Goal: Transaction & Acquisition: Book appointment/travel/reservation

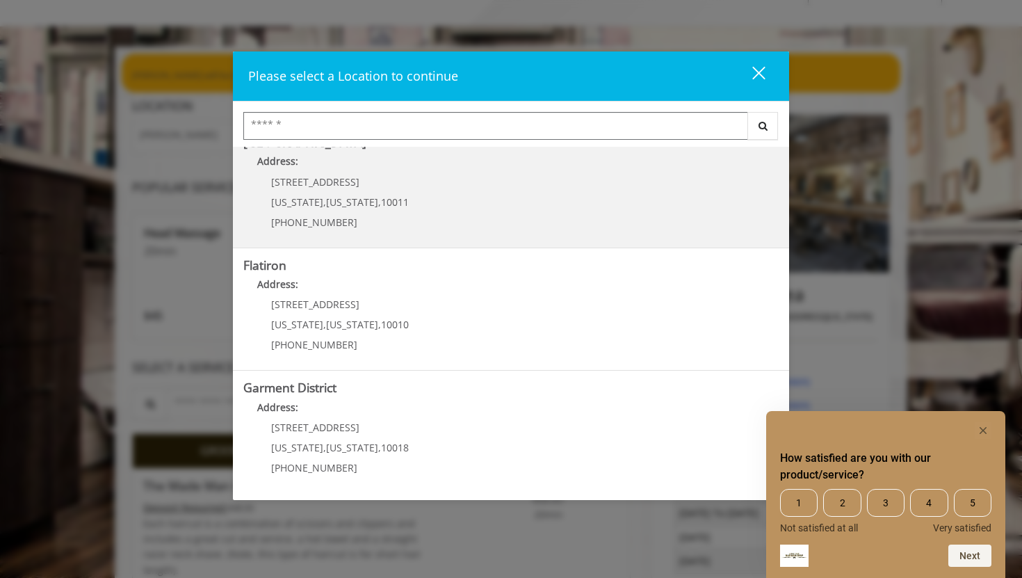
scroll to position [61, 0]
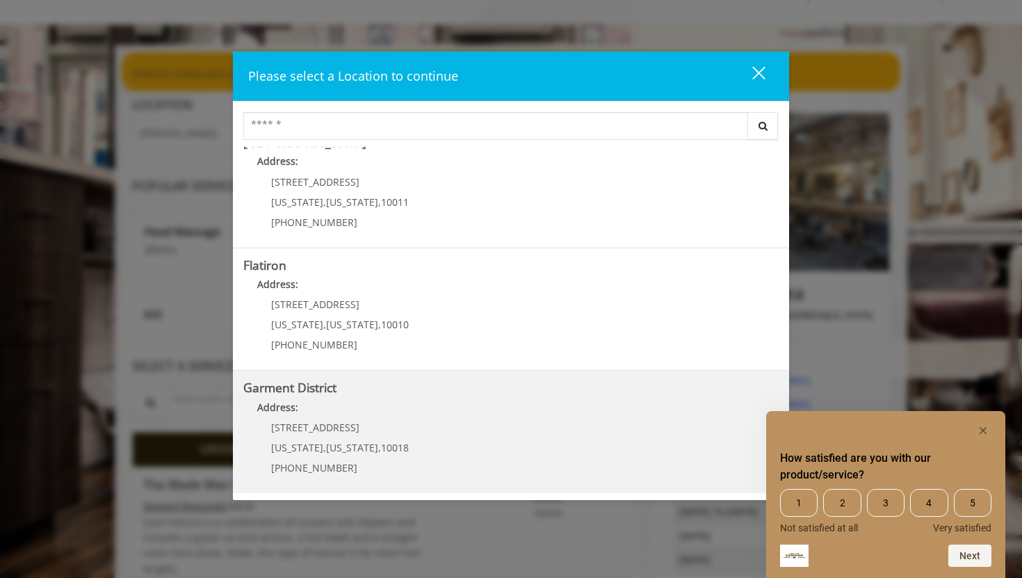
click at [401, 423] on div "1400 Broadway New York , New York , 10018 (212) 997-4247" at bounding box center [329, 452] width 172 height 60
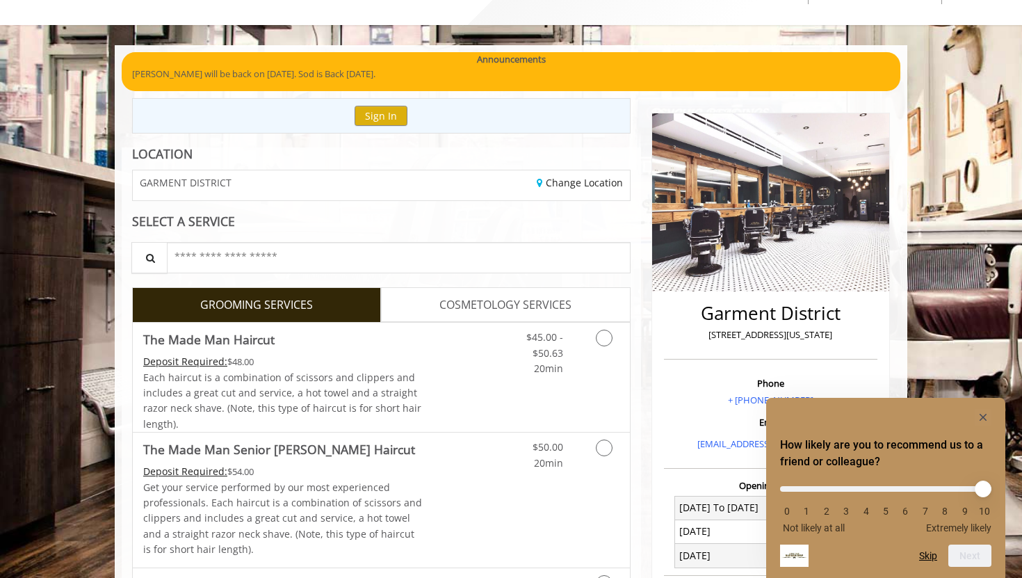
scroll to position [168, 0]
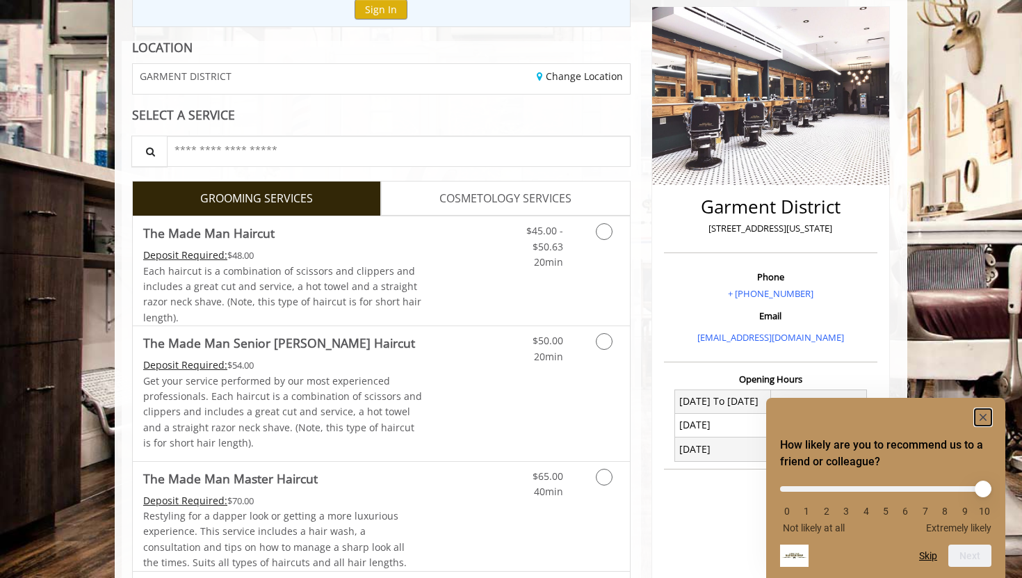
click at [983, 414] on rect "Hide survey" at bounding box center [983, 417] width 17 height 17
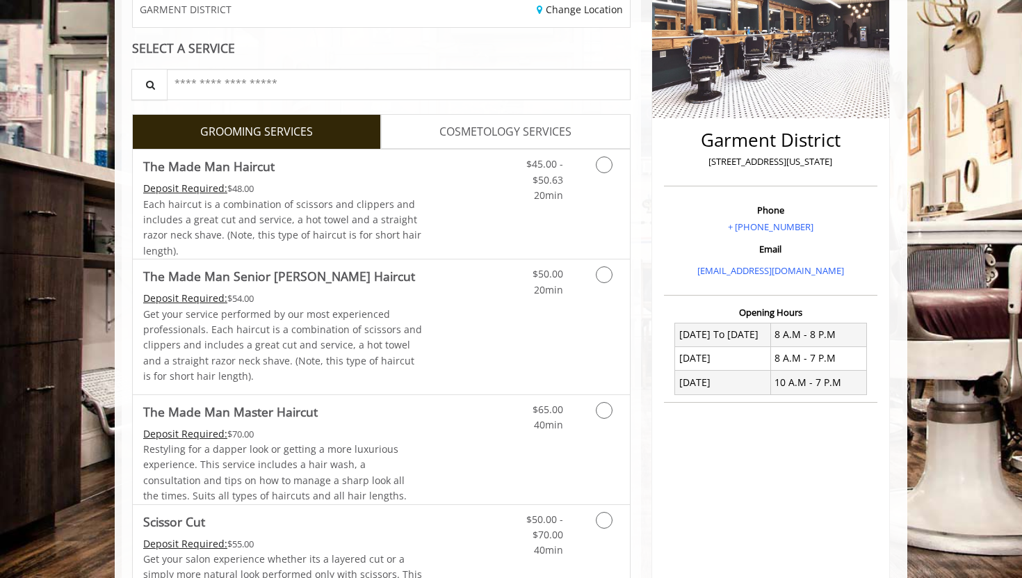
scroll to position [247, 0]
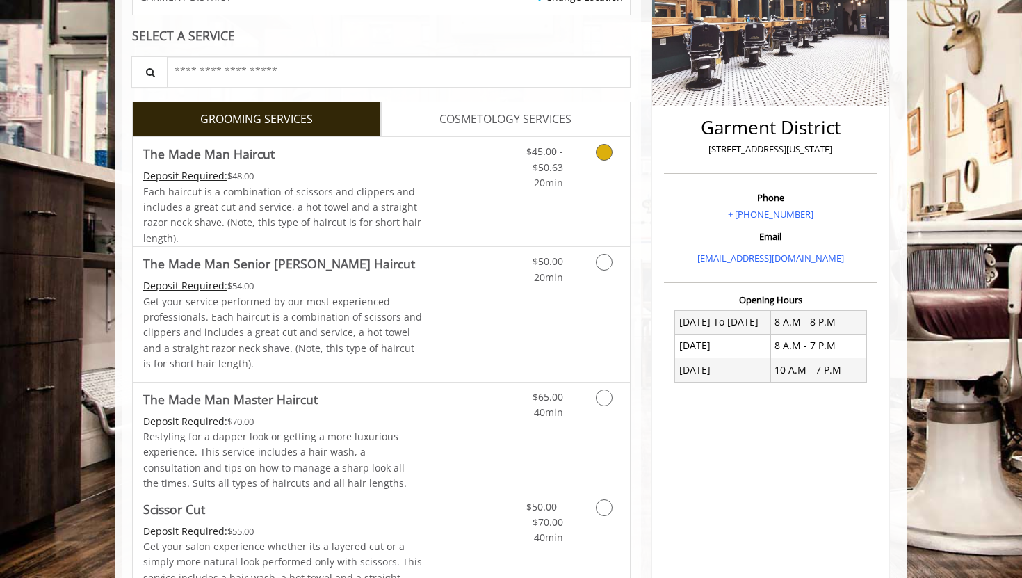
click at [323, 172] on div "Deposit Required: $48.00" at bounding box center [283, 175] width 280 height 15
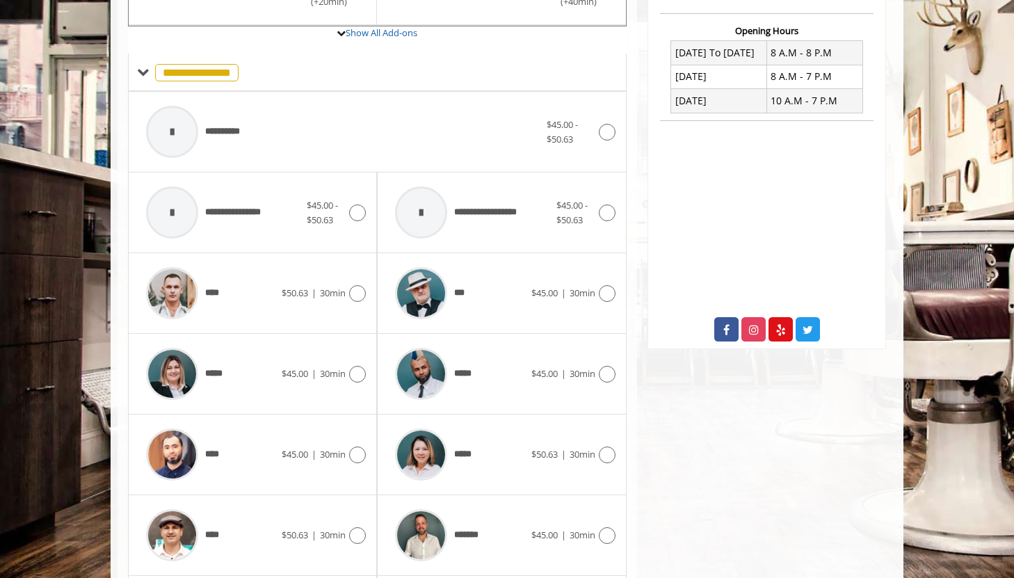
scroll to position [643, 0]
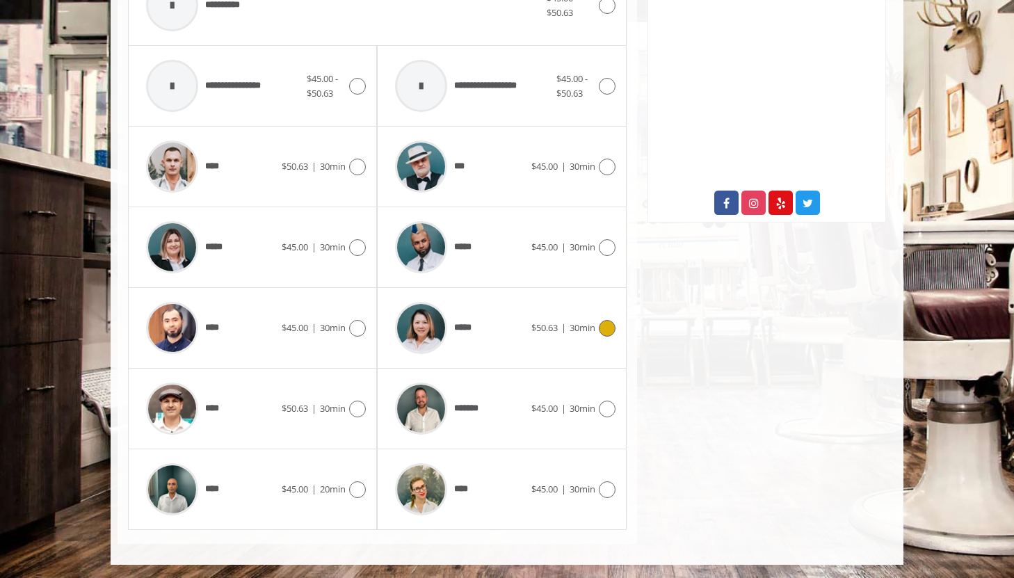
click at [482, 322] on div "*****" at bounding box center [459, 328] width 143 height 66
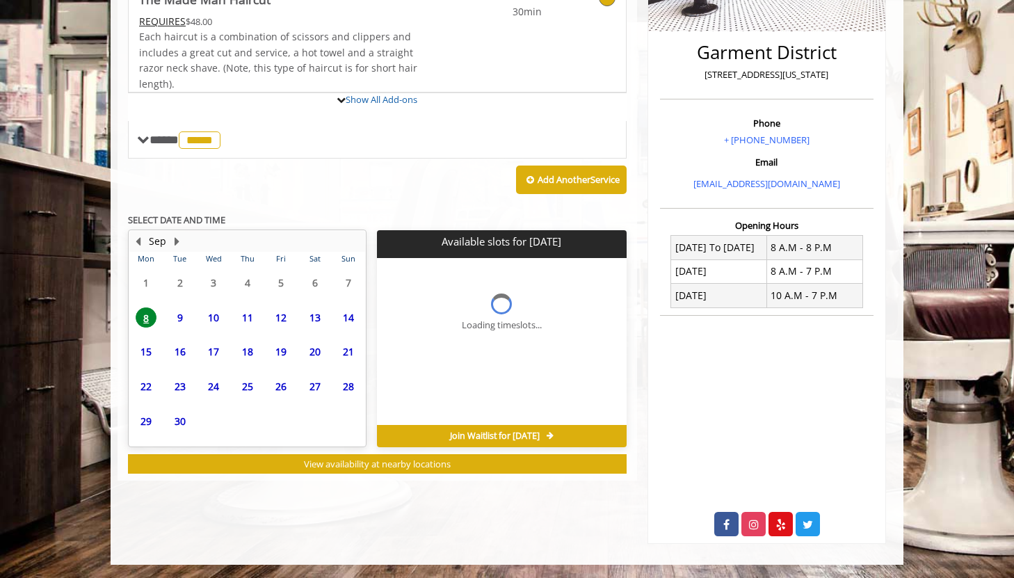
scroll to position [386, 0]
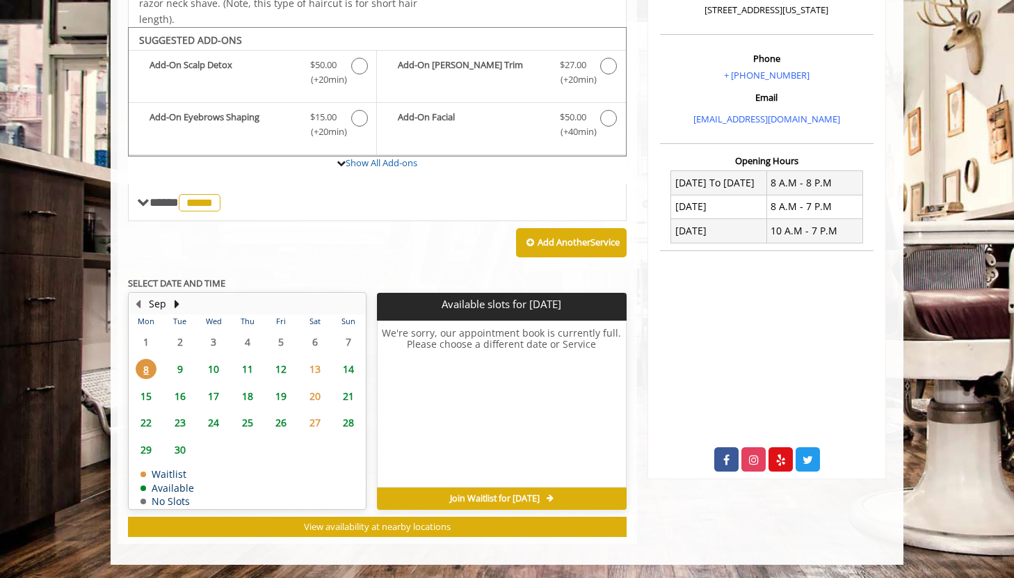
click at [182, 372] on span "9" at bounding box center [180, 369] width 21 height 20
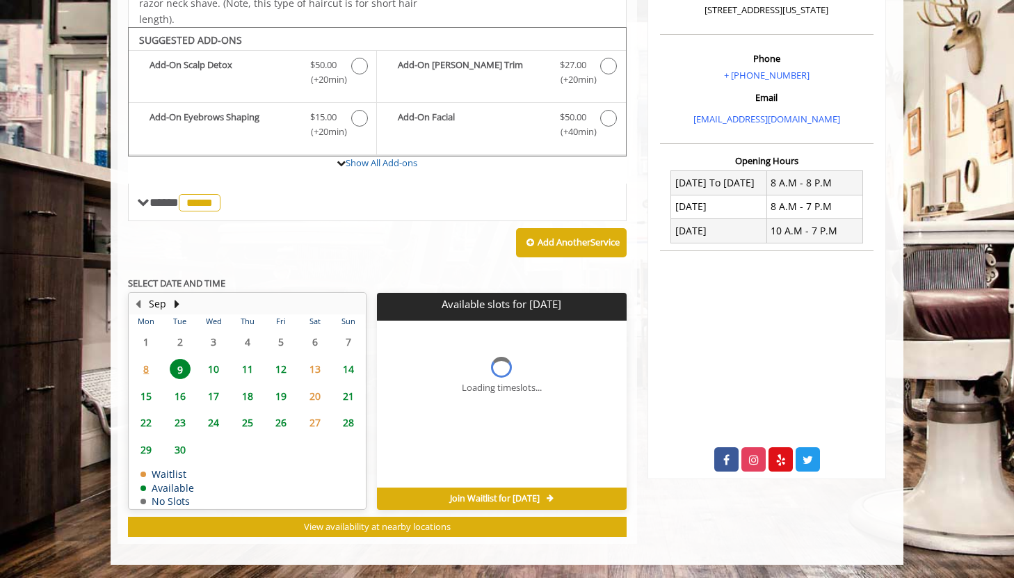
scroll to position [407, 0]
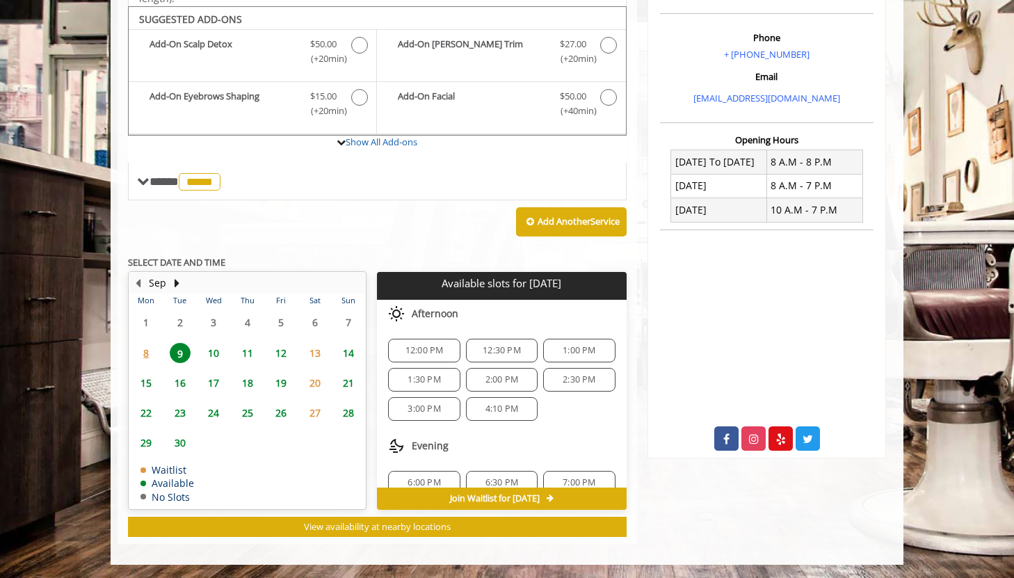
click at [219, 348] on span "10" at bounding box center [213, 353] width 21 height 20
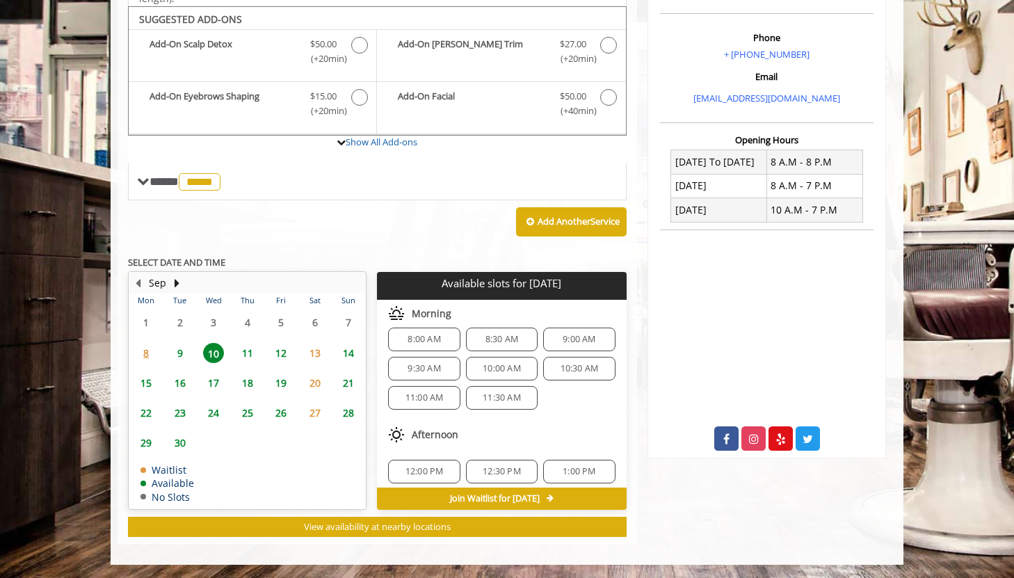
scroll to position [12, 0]
click at [424, 367] on span "9:30 AM" at bounding box center [423, 367] width 33 height 11
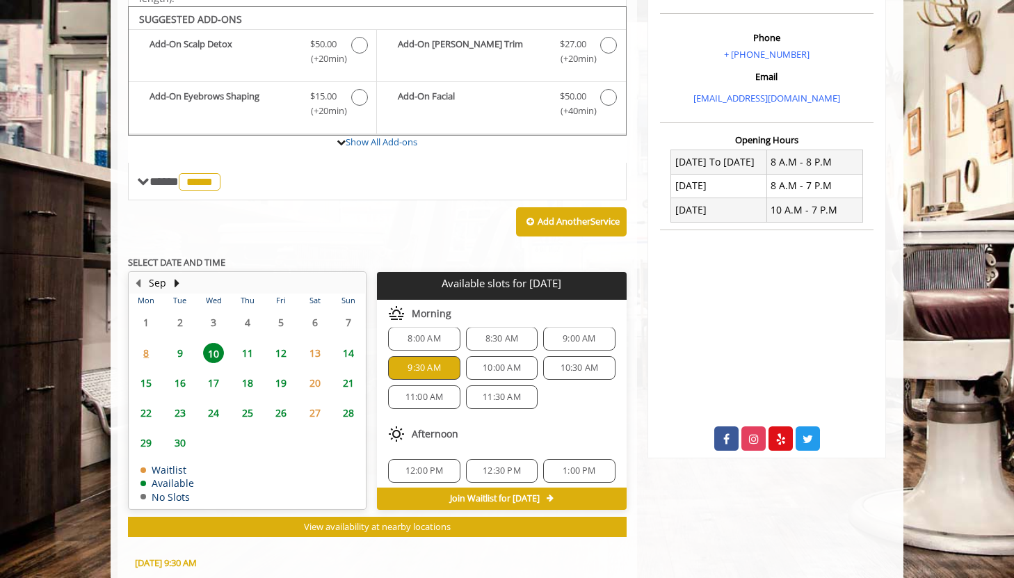
scroll to position [658, 0]
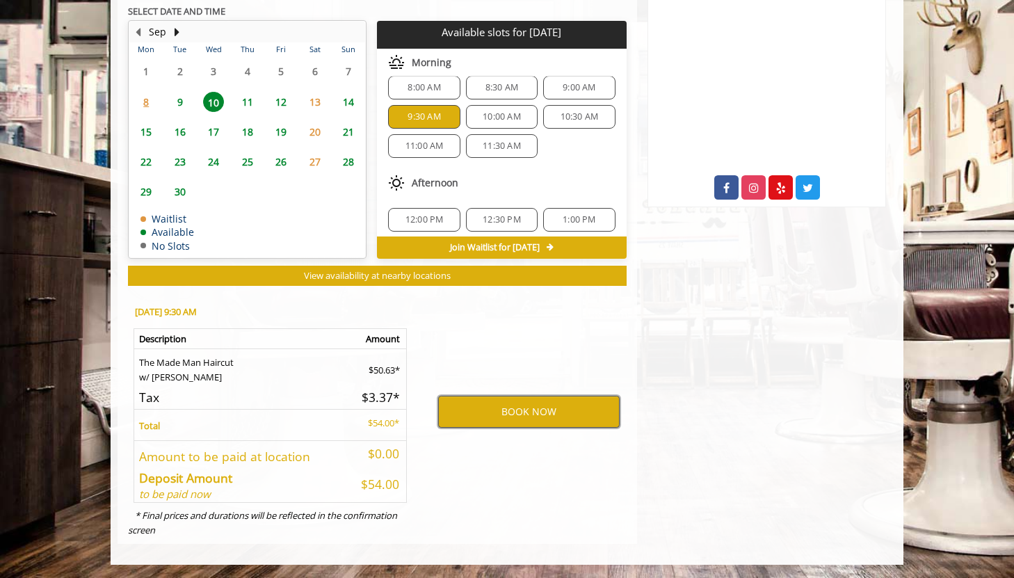
click at [483, 410] on button "BOOK NOW" at bounding box center [528, 412] width 181 height 32
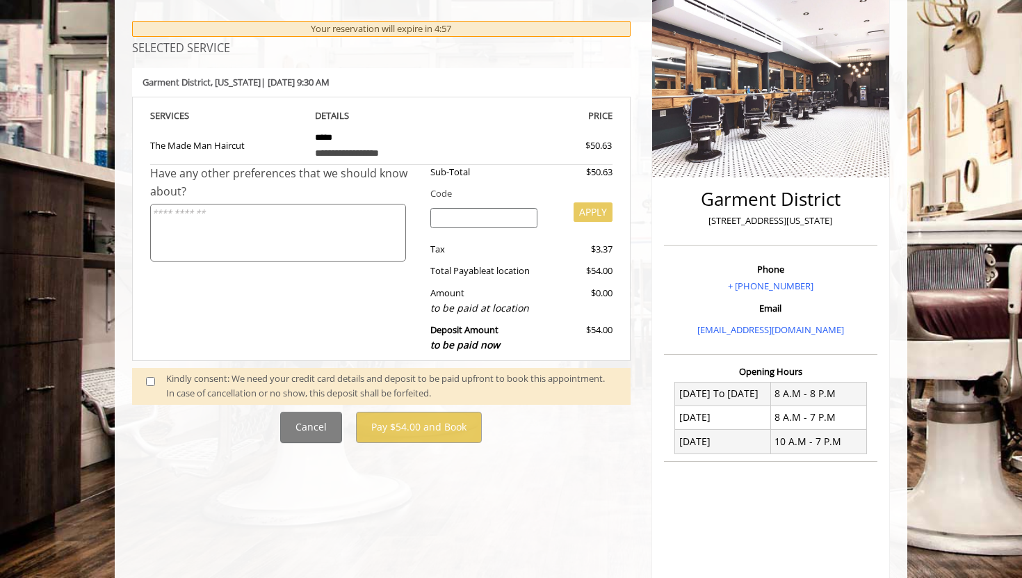
scroll to position [322, 0]
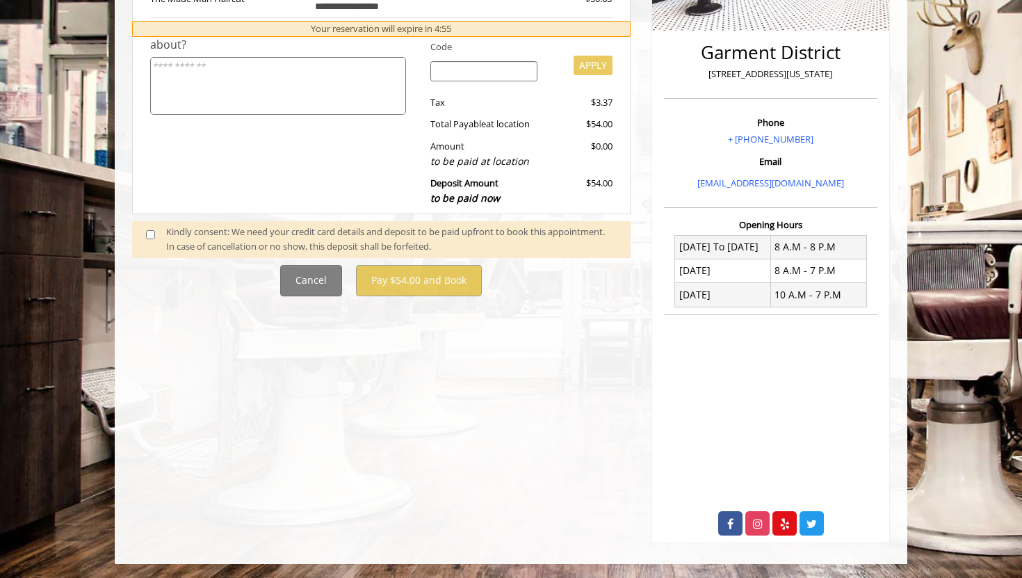
click at [142, 235] on span at bounding box center [156, 239] width 41 height 29
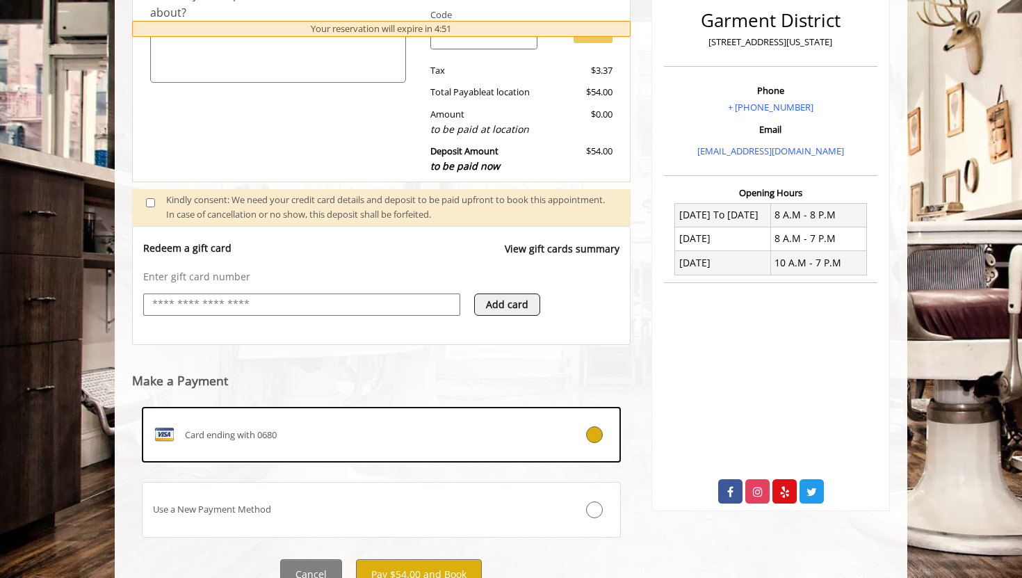
scroll to position [415, 0]
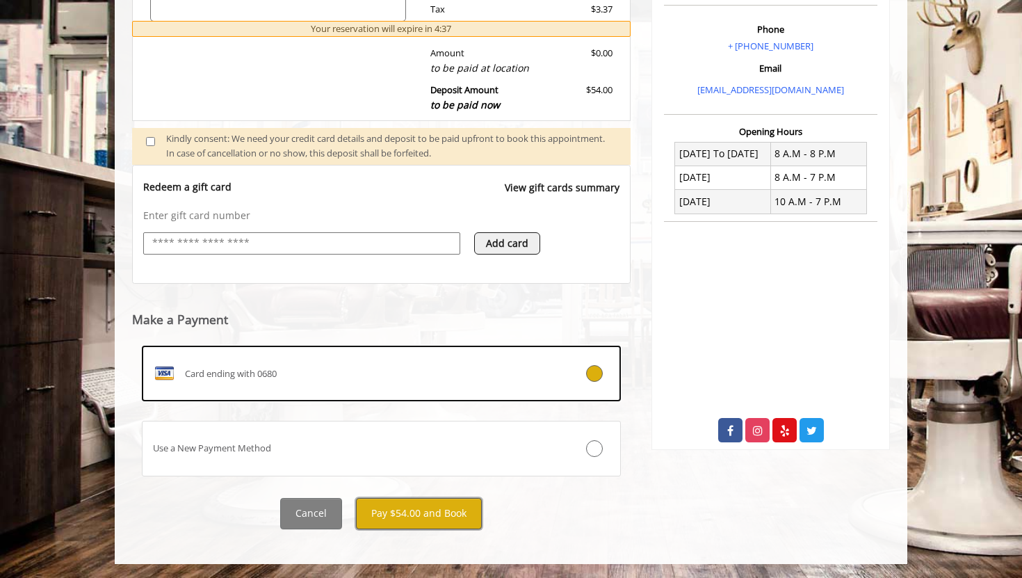
click at [398, 510] on button "Pay $54.00 and Book" at bounding box center [419, 513] width 126 height 31
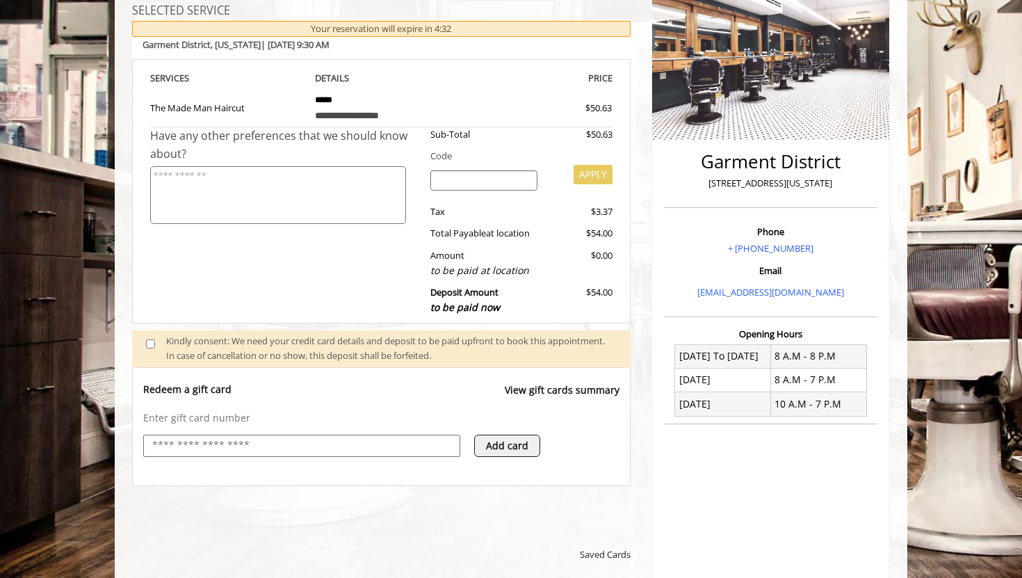
scroll to position [569, 0]
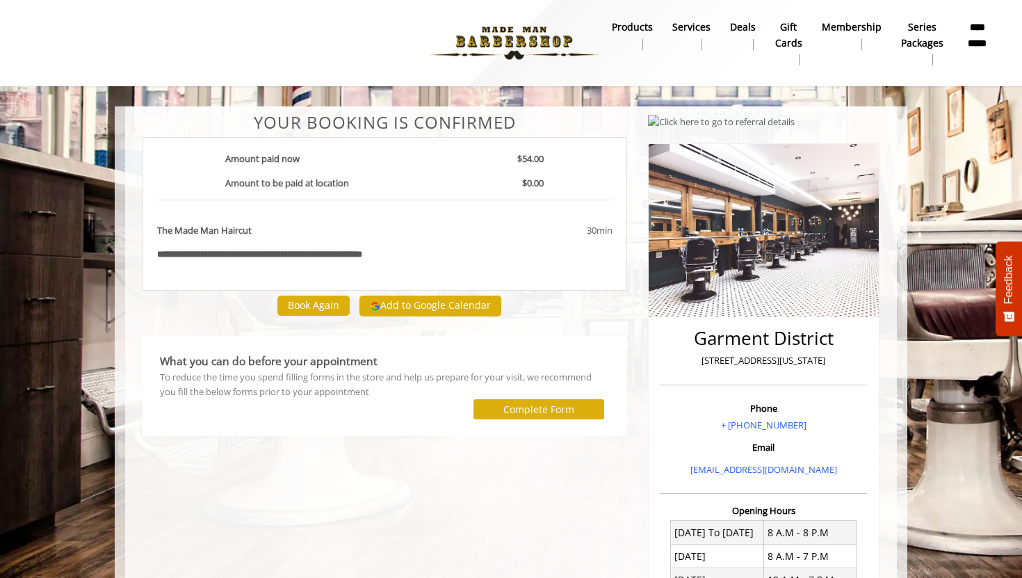
scroll to position [3, 0]
